Goal: Task Accomplishment & Management: Manage account settings

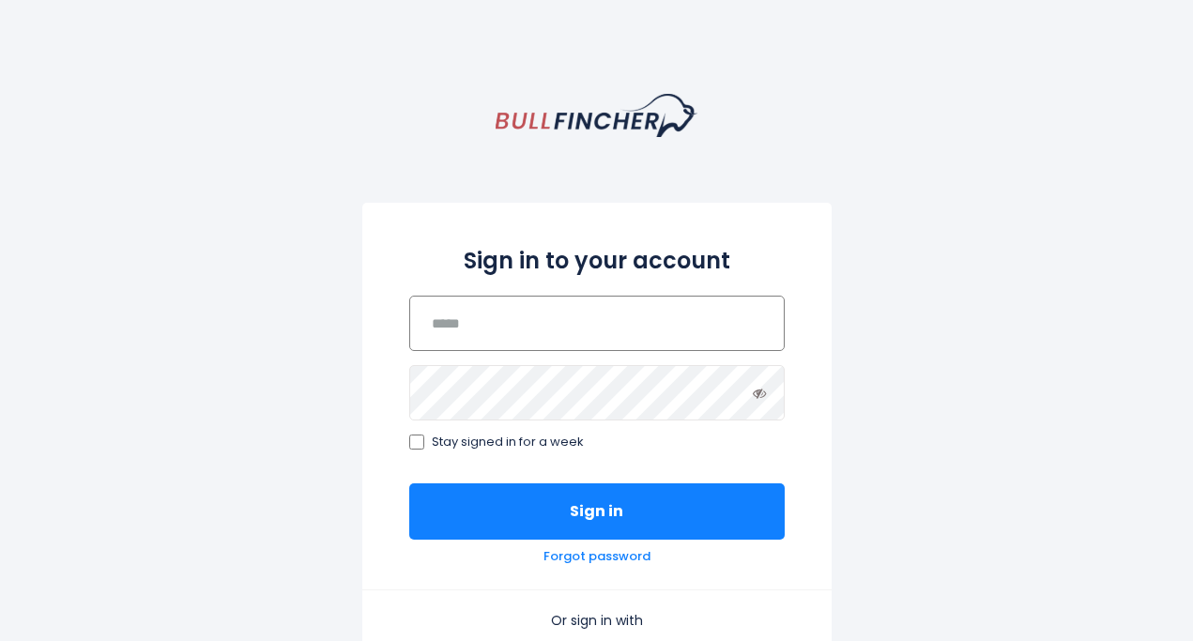
click at [513, 327] on input "email" at bounding box center [596, 323] width 375 height 55
click at [475, 309] on input "email" at bounding box center [596, 323] width 375 height 55
drag, startPoint x: 475, startPoint y: 309, endPoint x: 465, endPoint y: 327, distance: 20.2
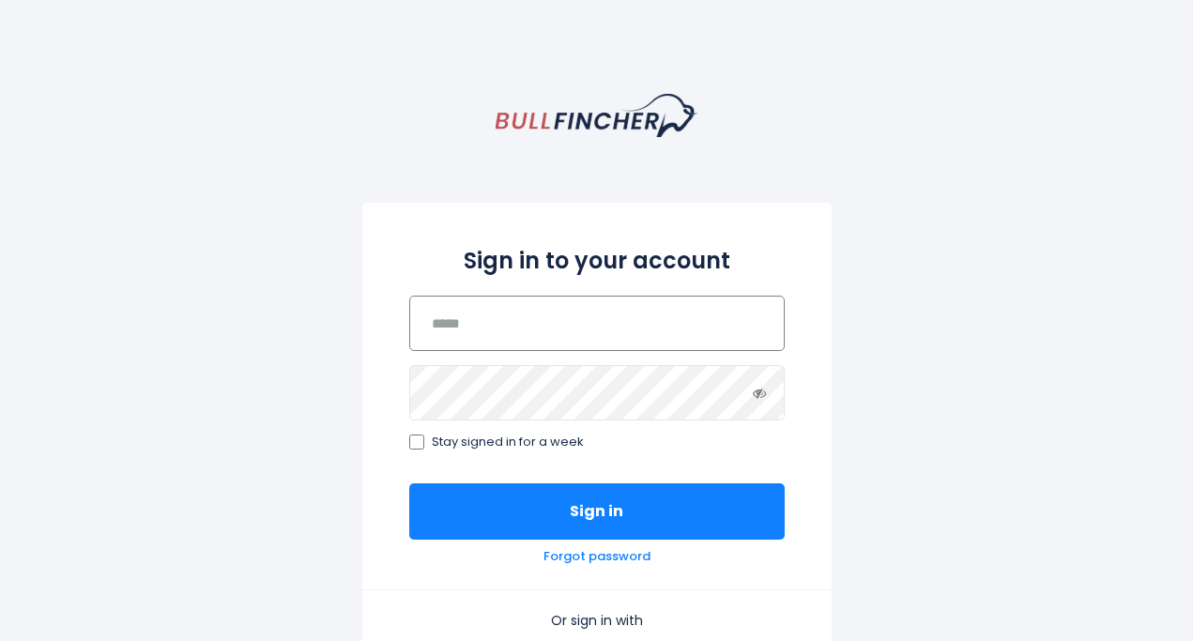
drag, startPoint x: 465, startPoint y: 327, endPoint x: 453, endPoint y: 326, distance: 12.2
click at [453, 326] on input "email" at bounding box center [596, 323] width 375 height 55
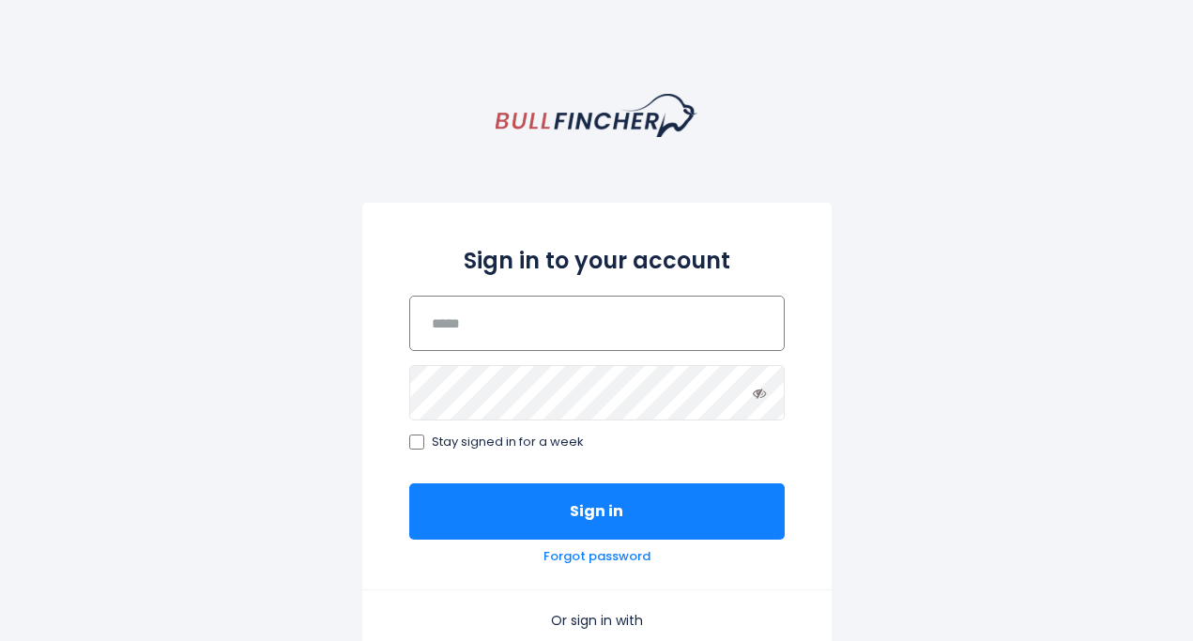
click at [453, 326] on input "email" at bounding box center [596, 323] width 375 height 55
click at [450, 334] on input "email" at bounding box center [596, 323] width 375 height 55
click at [450, 336] on input "email" at bounding box center [596, 323] width 375 height 55
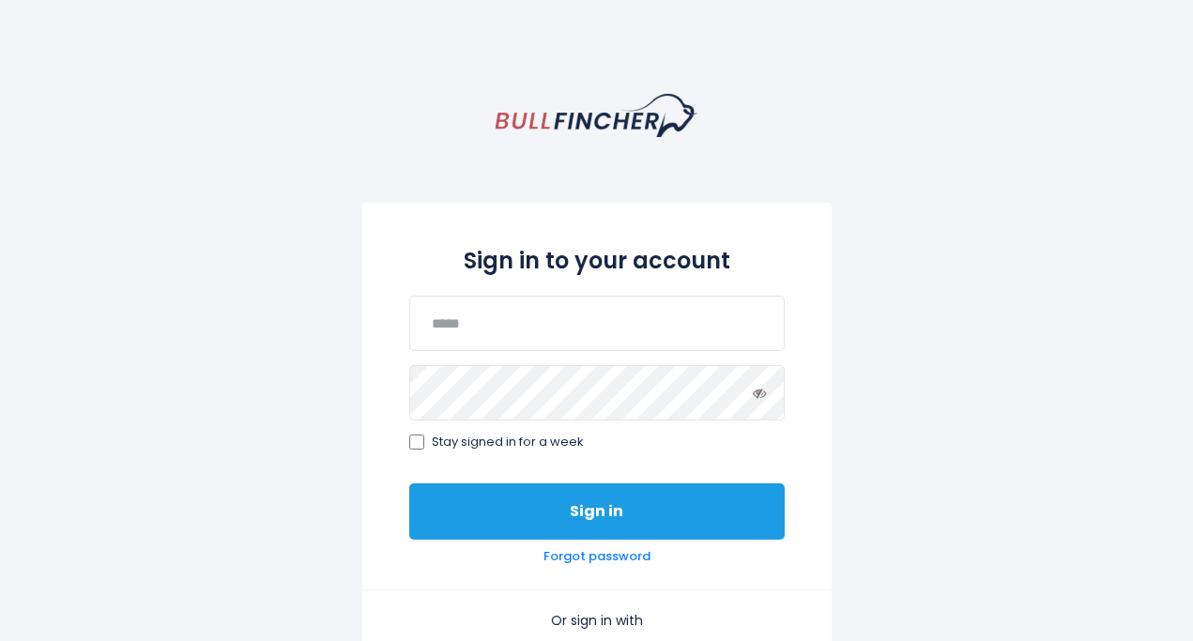
click at [607, 520] on button "Sign in" at bounding box center [596, 511] width 375 height 56
